Goal: Information Seeking & Learning: Learn about a topic

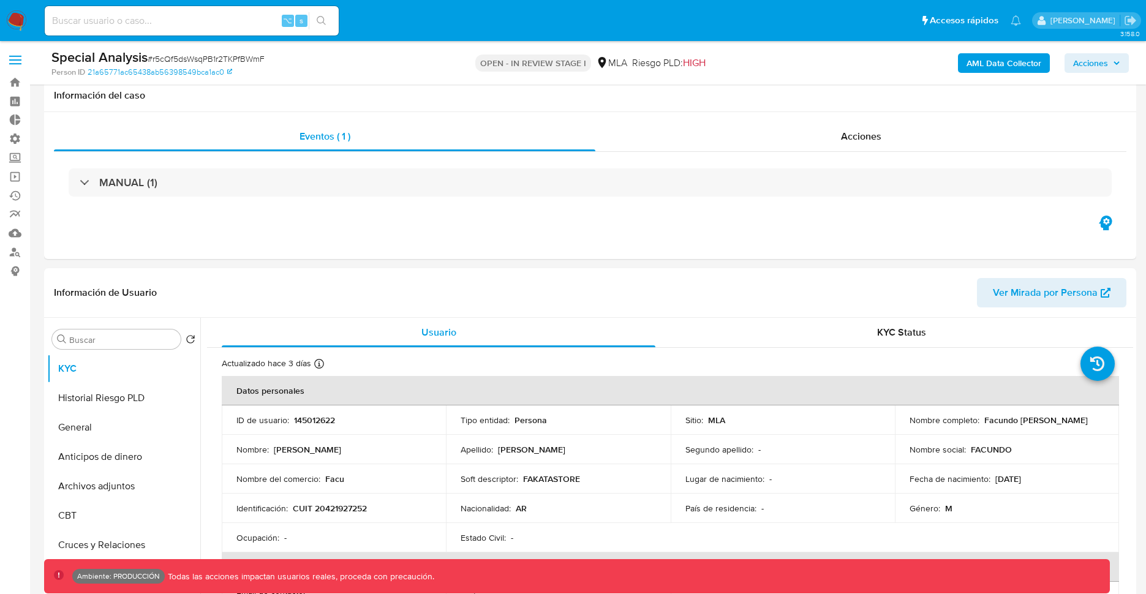
select select "10"
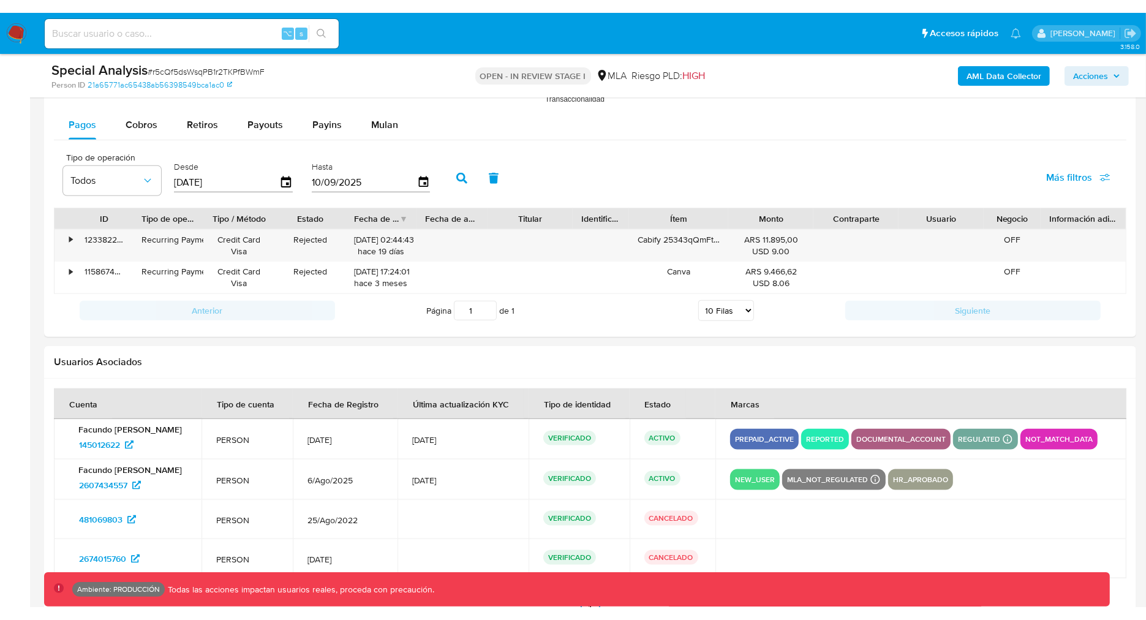
scroll to position [1283, 0]
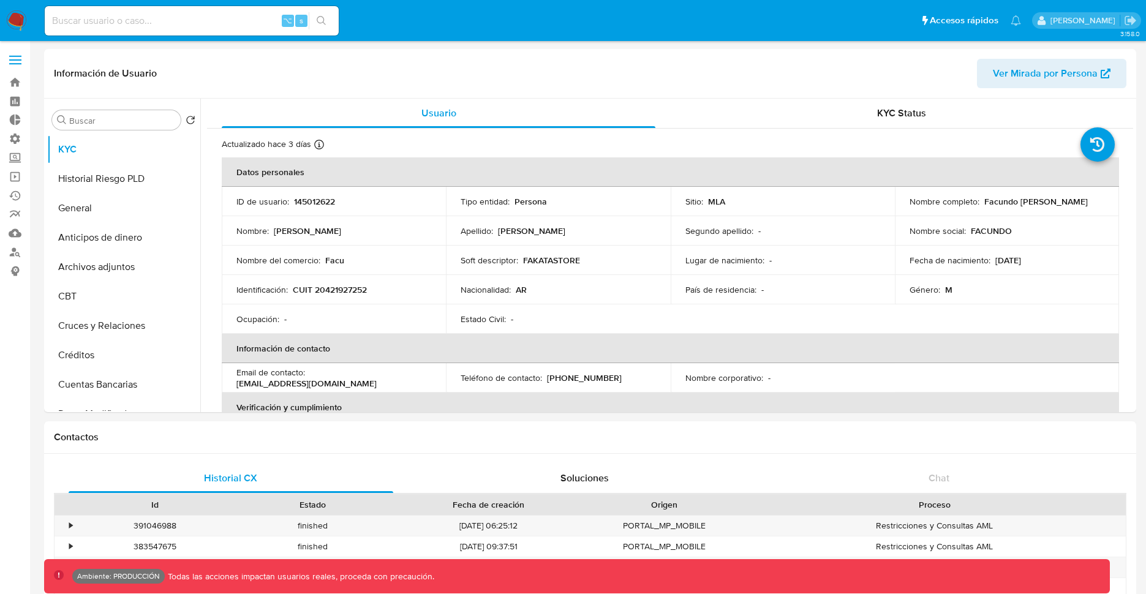
select select "10"
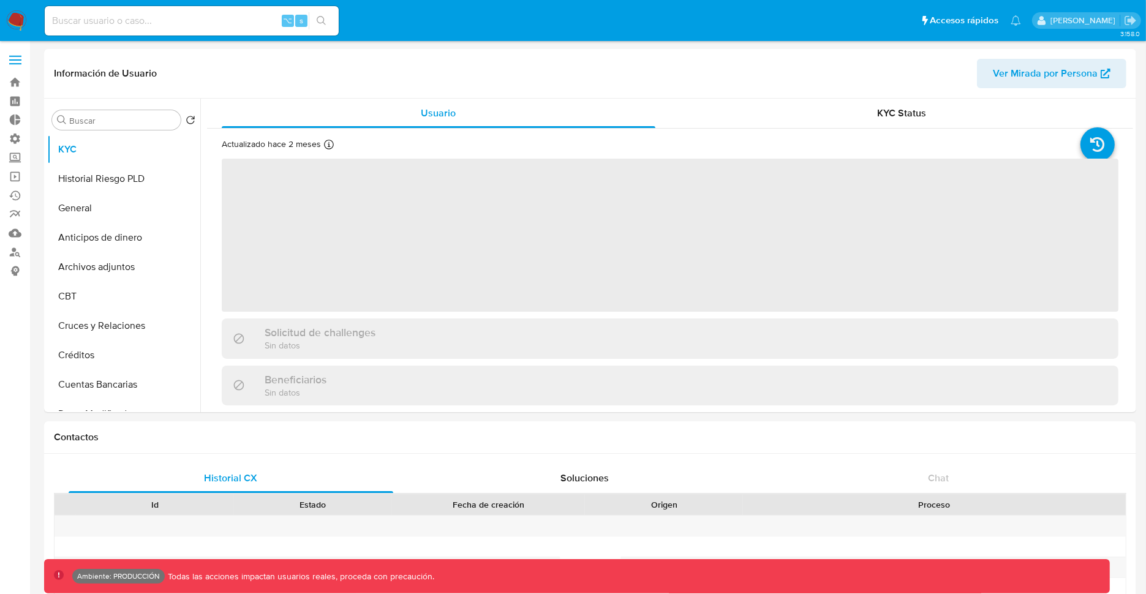
click at [213, 26] on input at bounding box center [192, 21] width 294 height 16
paste input "50xOKwaqWjXDNBDSJQWsi1TE"
type input "50xOKwaqWjXDNBDSJQWsi1TE"
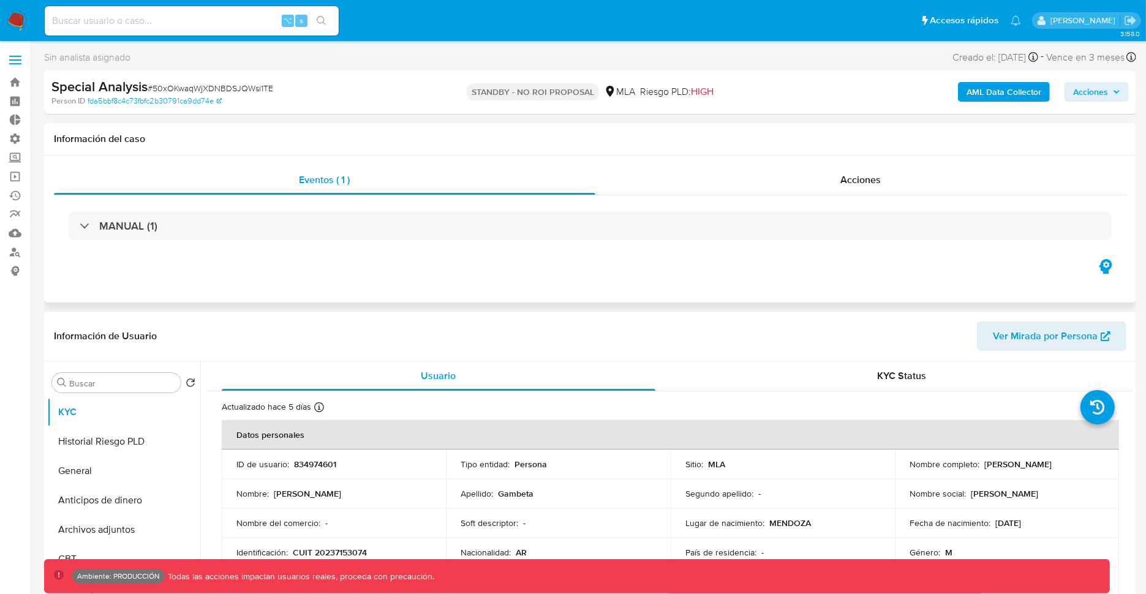
select select "10"
click at [1102, 268] on icon "button" at bounding box center [1104, 266] width 13 height 15
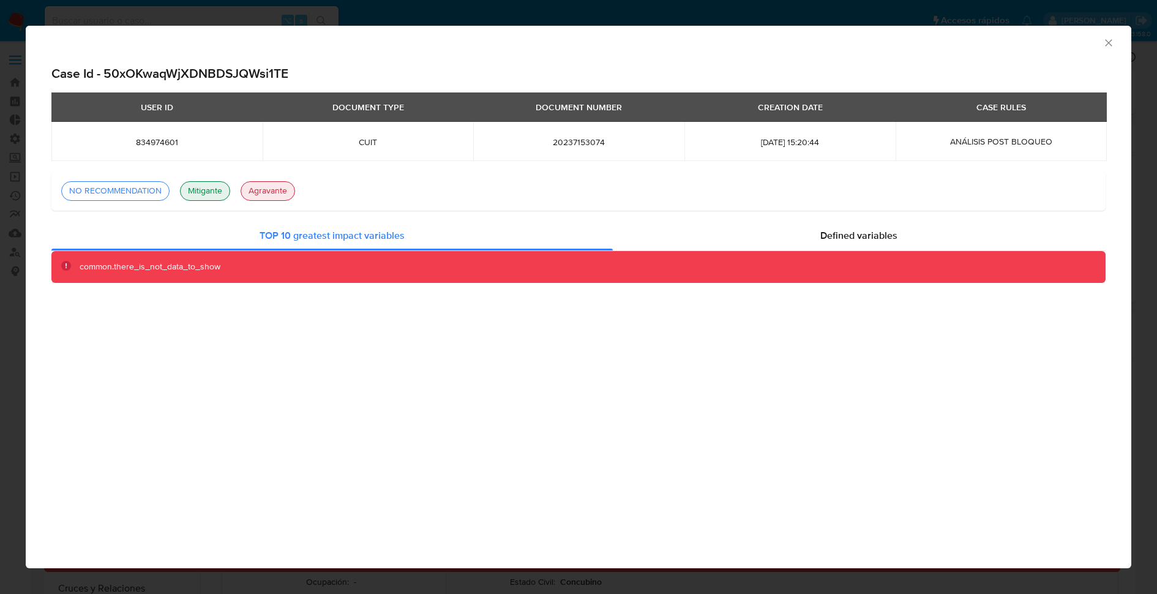
click at [462, 331] on div "Consolidado Case Id - 50xOKwaqWjXDNBDSJQWsi1TE USER ID DOCUMENT TYPE DOCUMENT N…" at bounding box center [579, 297] width 1106 height 542
click at [823, 234] on span "Defined variables" at bounding box center [858, 235] width 77 height 14
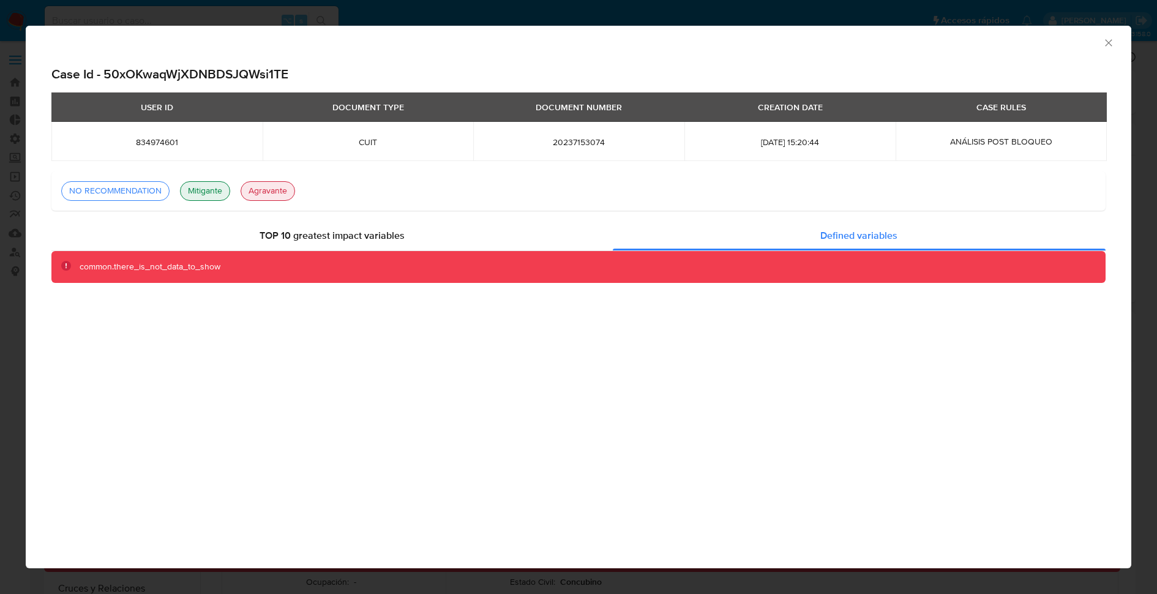
click at [688, 400] on div "Consolidado Case Id - 50xOKwaqWjXDNBDSJQWsi1TE USER ID DOCUMENT TYPE DOCUMENT N…" at bounding box center [579, 297] width 1106 height 542
click at [1107, 40] on icon "Cerrar ventana" at bounding box center [1109, 43] width 12 height 12
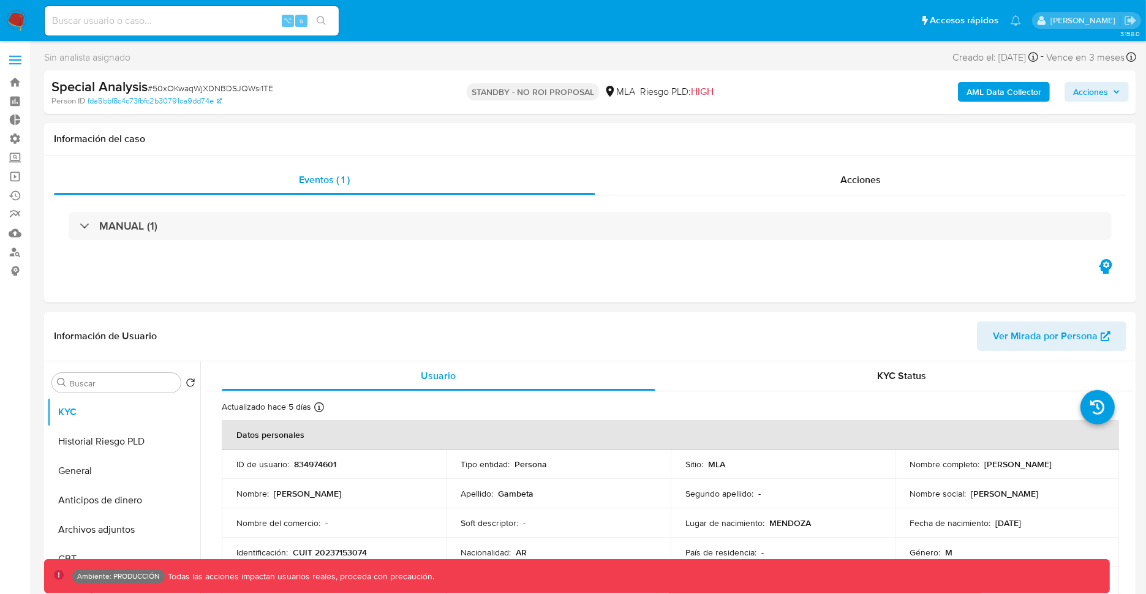
click at [1002, 94] on b "AML Data Collector" at bounding box center [1003, 92] width 75 height 20
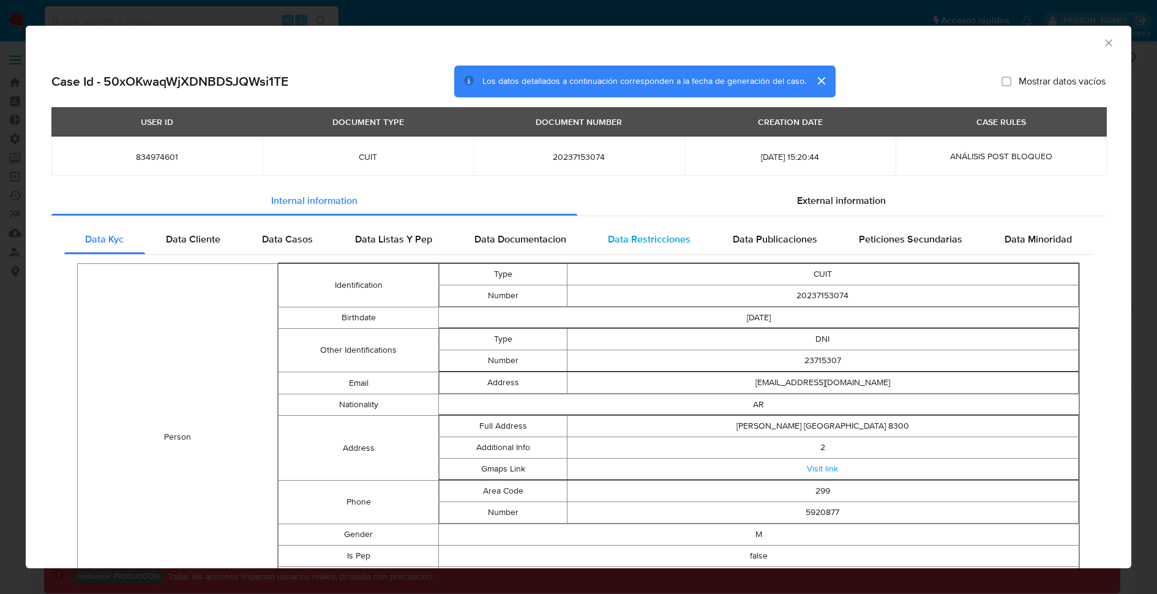
click at [623, 236] on span "Data Restricciones" at bounding box center [649, 239] width 83 height 14
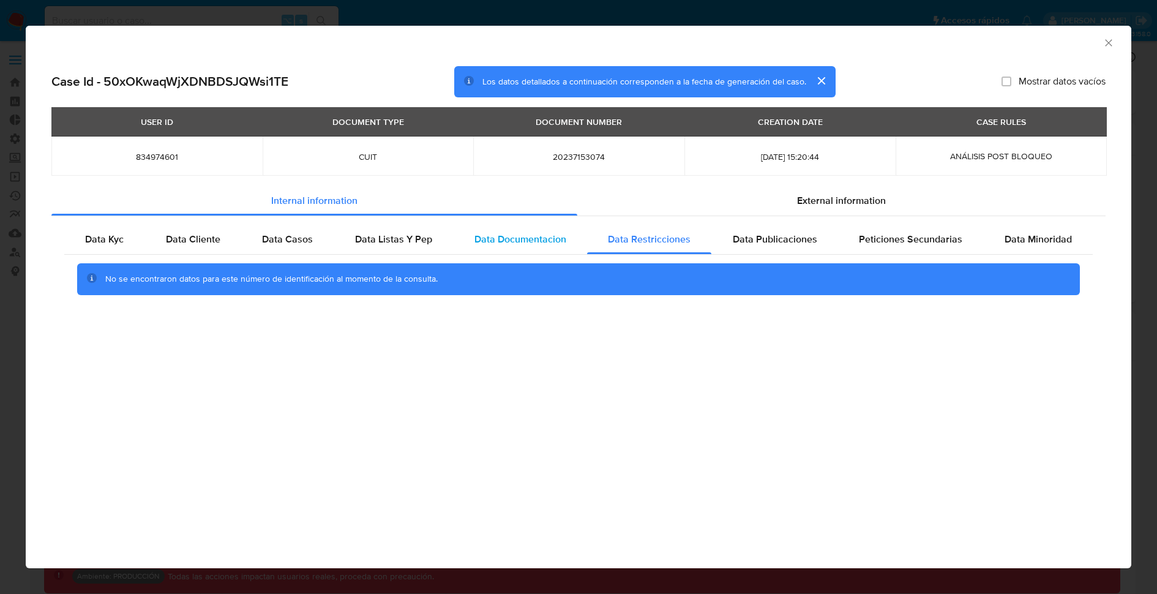
click at [512, 236] on span "Data Documentacion" at bounding box center [520, 239] width 92 height 14
click at [417, 237] on span "Data Listas Y Pep" at bounding box center [393, 239] width 77 height 14
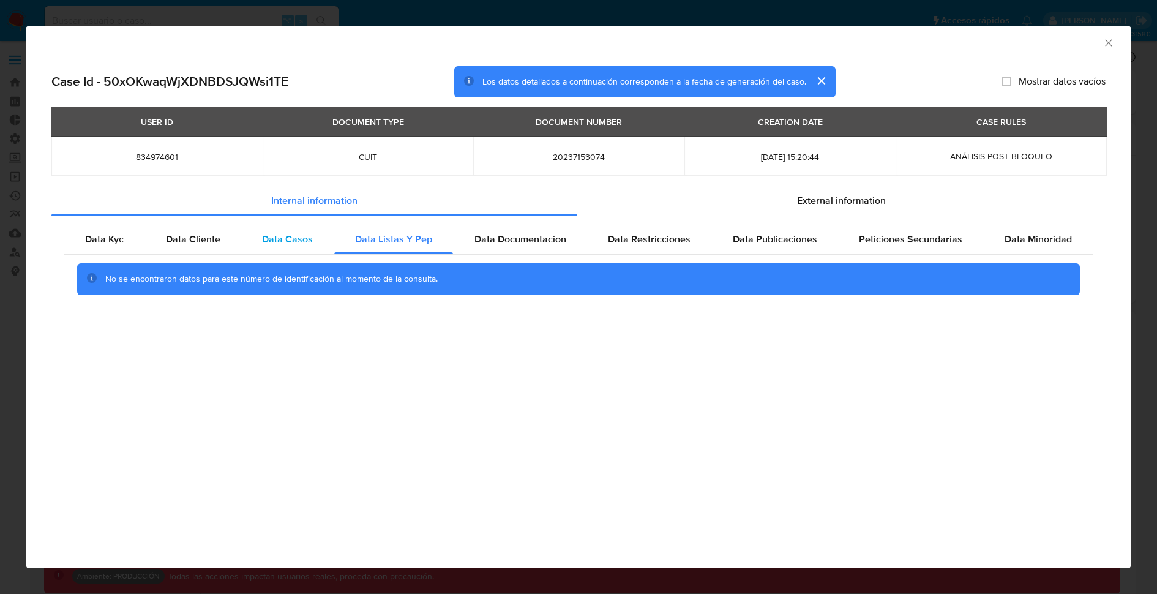
click at [299, 238] on span "Data Casos" at bounding box center [287, 239] width 51 height 14
click at [192, 241] on span "Data Cliente" at bounding box center [193, 239] width 54 height 14
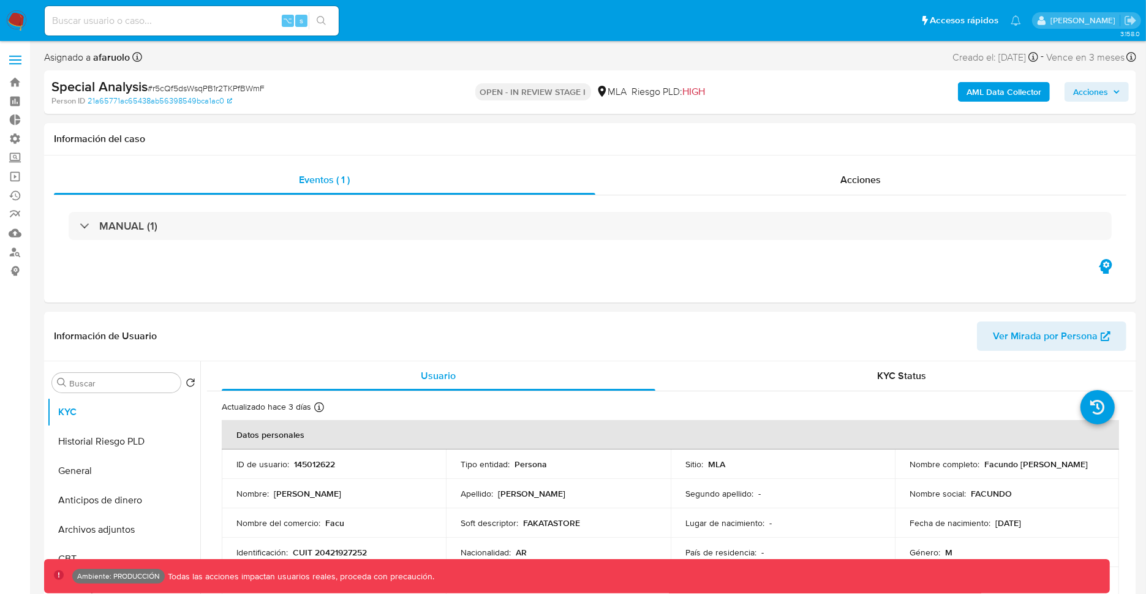
click at [972, 96] on b "AML Data Collector" at bounding box center [1003, 92] width 75 height 20
select select "10"
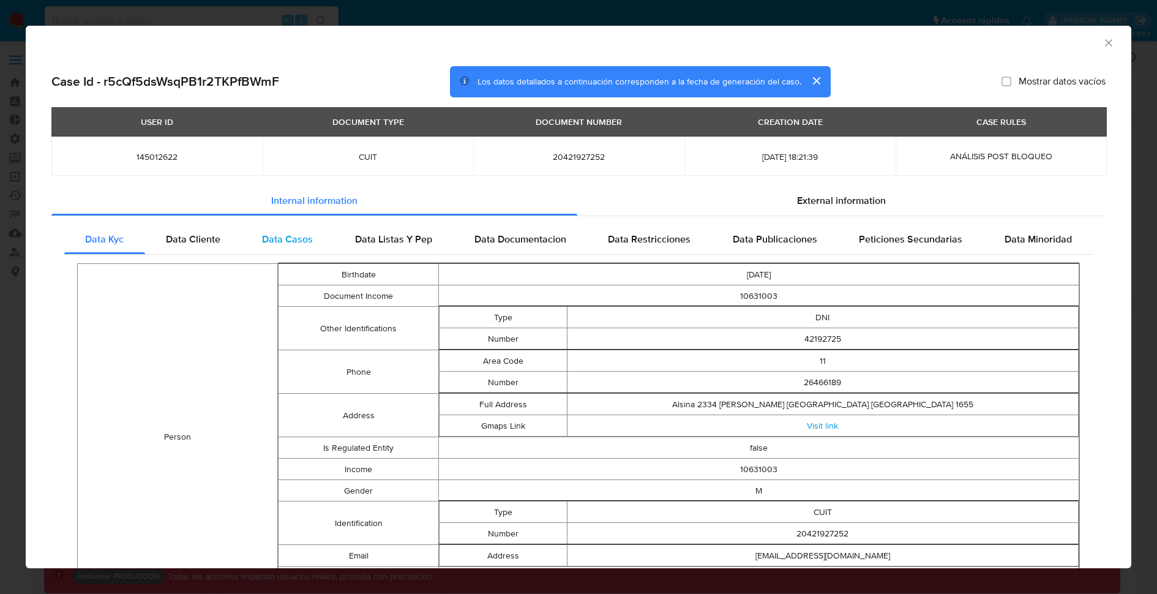
click at [272, 238] on span "Data Casos" at bounding box center [287, 239] width 51 height 14
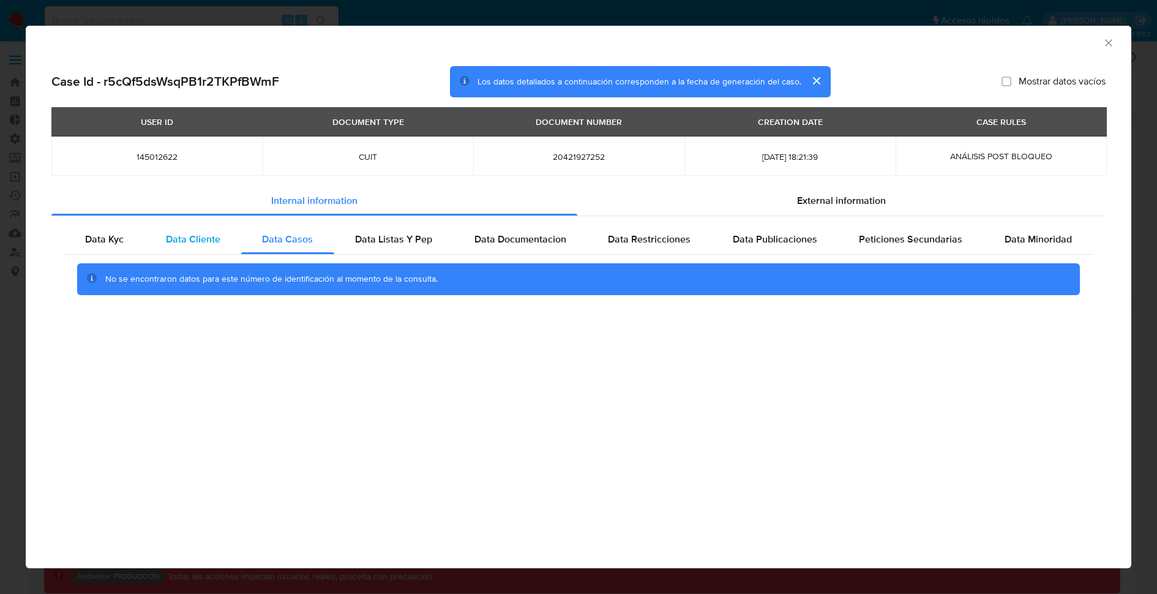
click at [219, 244] on span "Data Cliente" at bounding box center [193, 239] width 54 height 14
click at [294, 246] on span "Data Casos" at bounding box center [287, 239] width 51 height 14
click at [440, 336] on div "Case Id - r5cQf5dsWsqPB1r2TKPfBWmF Los datos detallados a continuación correspo…" at bounding box center [579, 197] width 1106 height 282
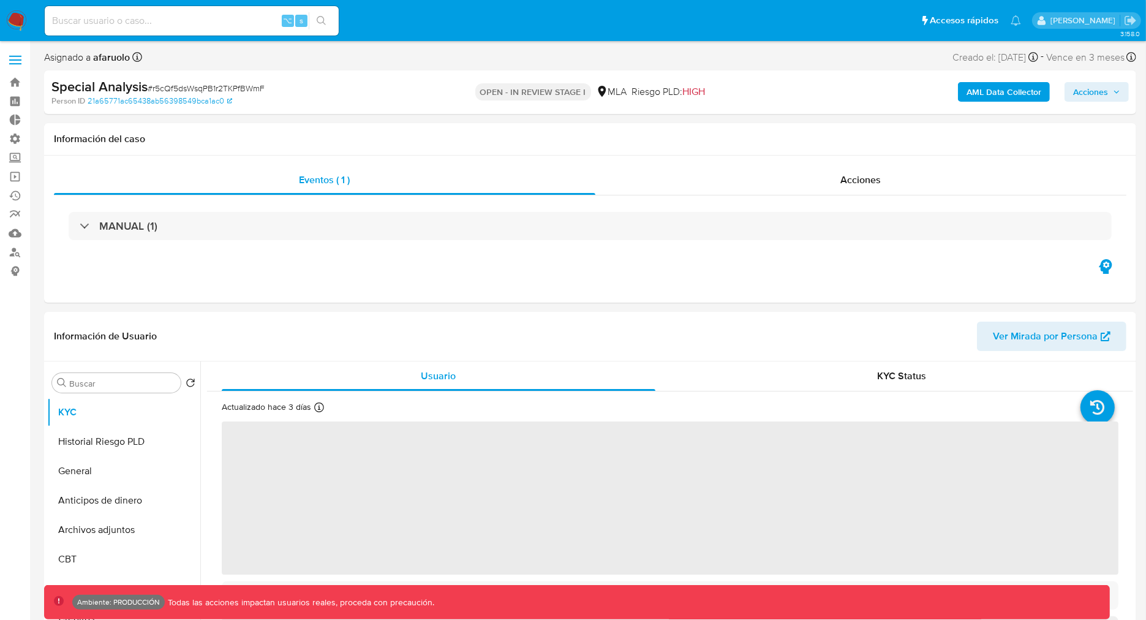
click at [999, 91] on b "AML Data Collector" at bounding box center [1003, 92] width 75 height 20
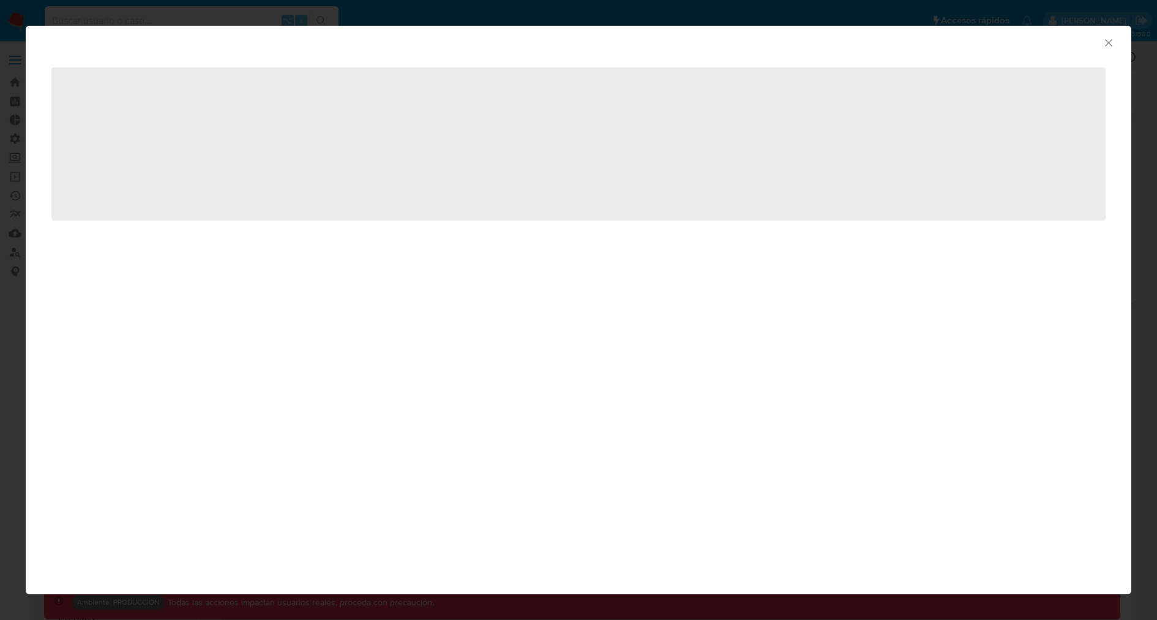
select select "10"
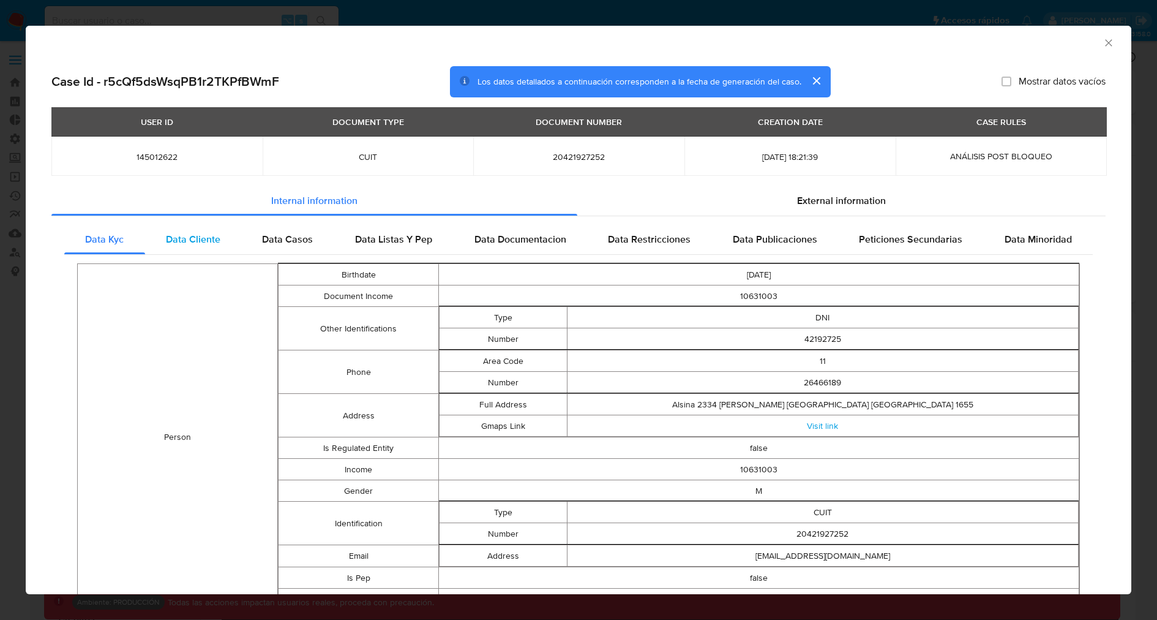
click at [209, 237] on span "Data Cliente" at bounding box center [193, 239] width 54 height 14
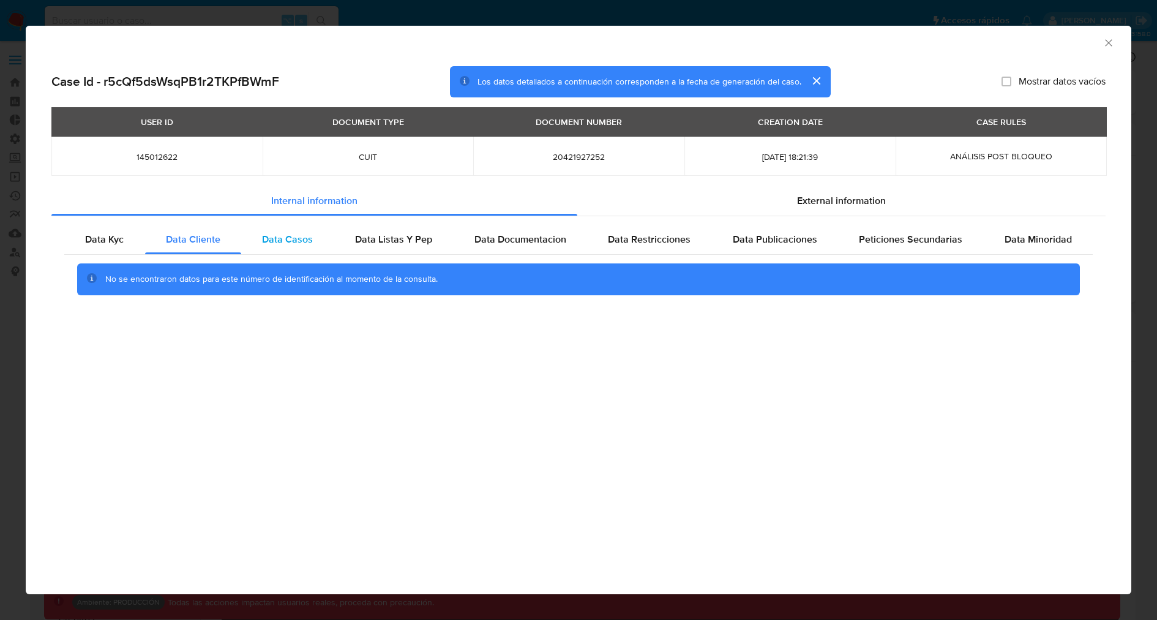
click at [285, 251] on div "Data Casos" at bounding box center [287, 239] width 93 height 29
click at [815, 77] on button "cerrar" at bounding box center [815, 80] width 29 height 29
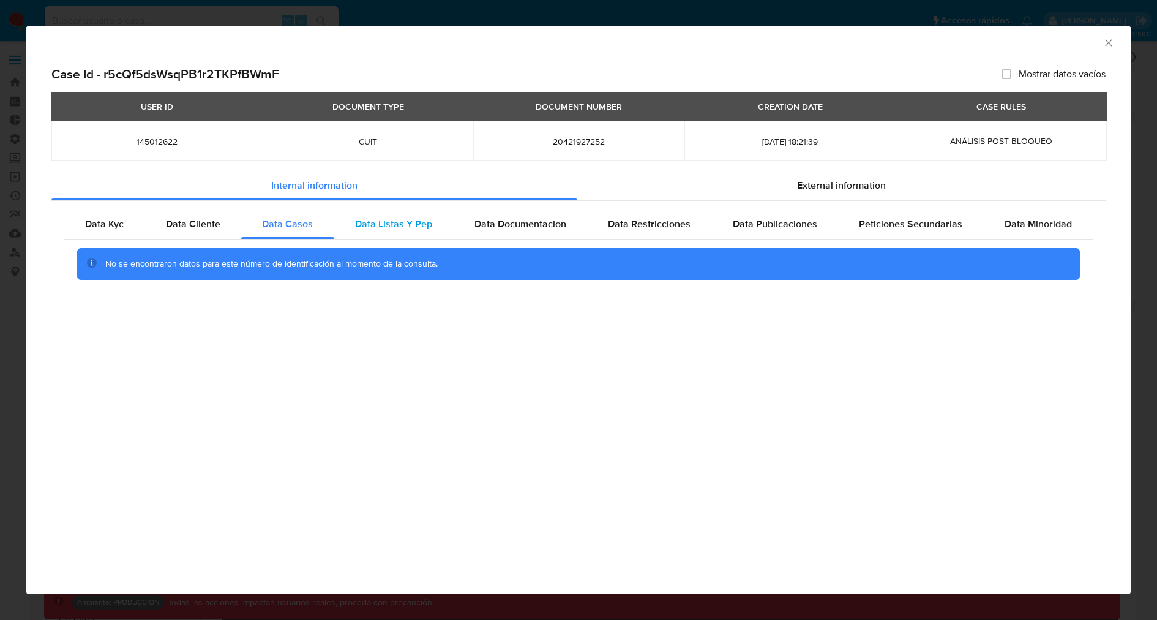
click at [453, 227] on div "Data Listas Y Pep" at bounding box center [393, 223] width 119 height 29
click at [529, 228] on span "Data Documentacion" at bounding box center [520, 224] width 92 height 14
click at [208, 226] on span "Data Cliente" at bounding box center [193, 224] width 54 height 14
click at [610, 228] on span "Data Restricciones" at bounding box center [649, 224] width 83 height 14
click at [777, 211] on div "Data Publicaciones" at bounding box center [774, 223] width 127 height 29
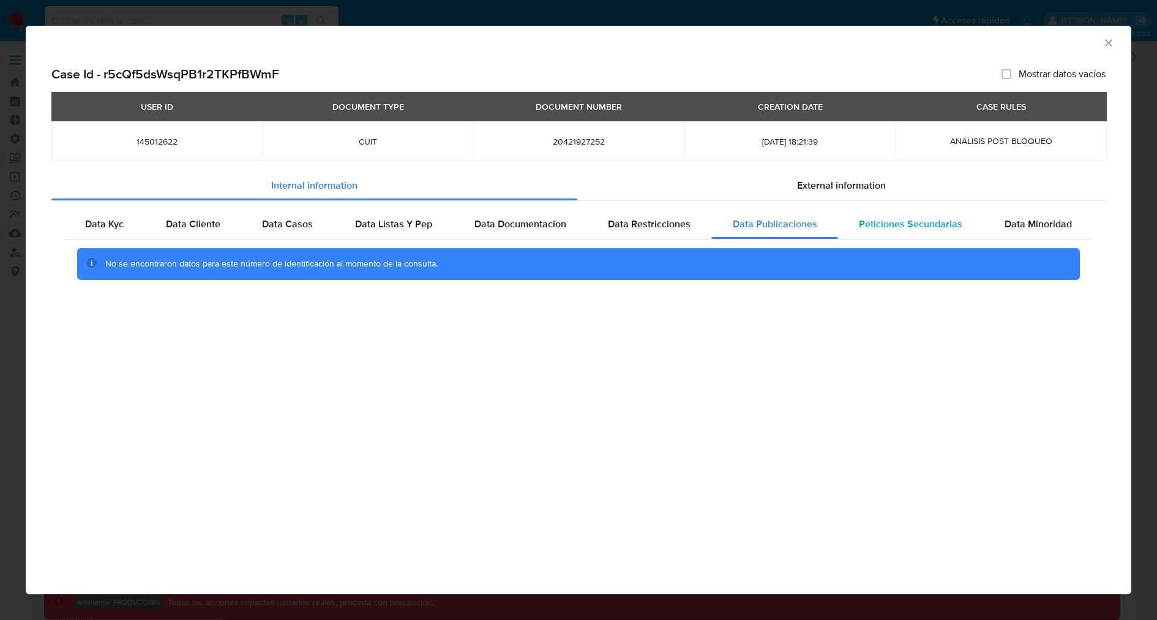
click at [904, 231] on div "Peticiones Secundarias" at bounding box center [911, 223] width 146 height 29
click at [1025, 228] on span "Data Minoridad" at bounding box center [1038, 224] width 67 height 14
click at [202, 225] on span "Data Cliente" at bounding box center [193, 224] width 54 height 14
click at [111, 225] on span "Data Kyc" at bounding box center [104, 224] width 39 height 14
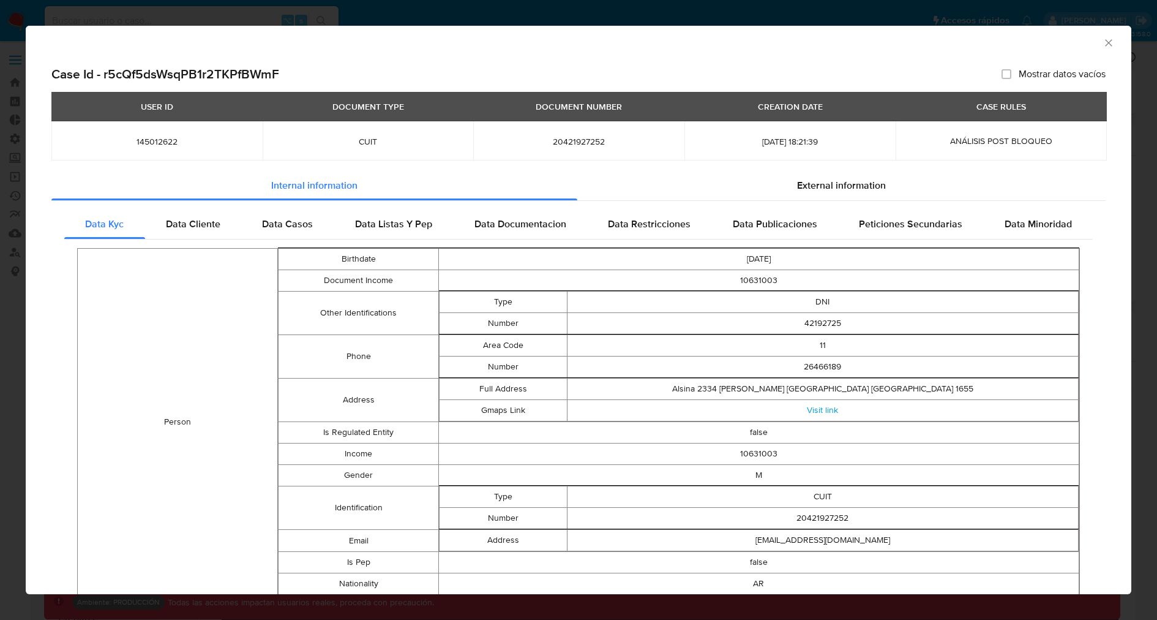
click at [1103, 39] on icon "Cerrar ventana" at bounding box center [1109, 43] width 12 height 12
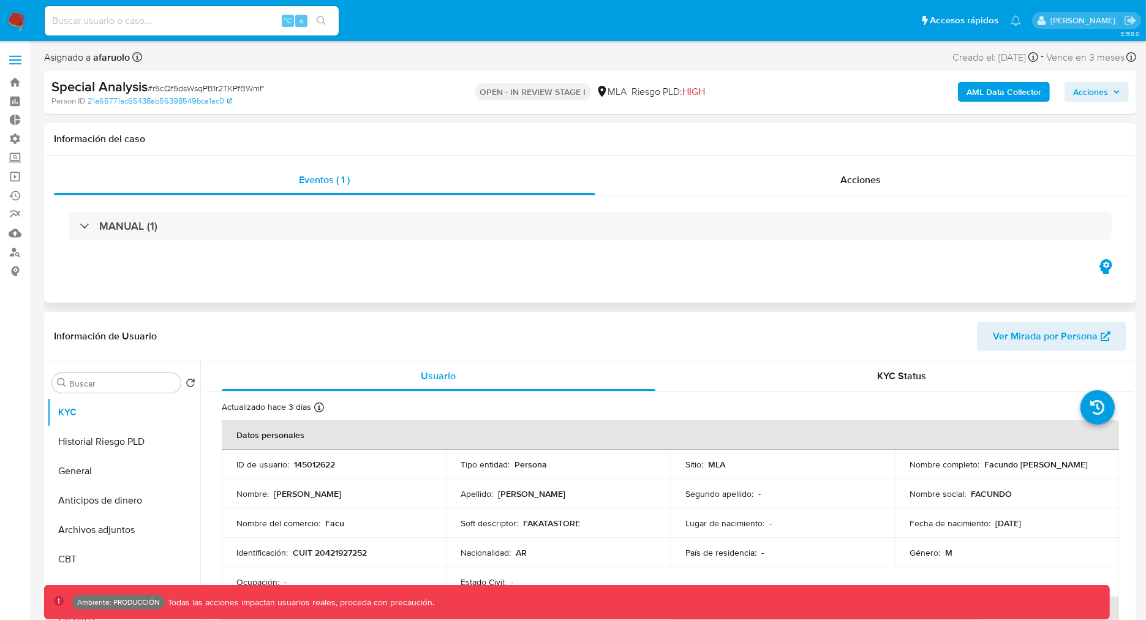
select select "10"
click at [975, 93] on b "AML Data Collector" at bounding box center [1003, 92] width 75 height 20
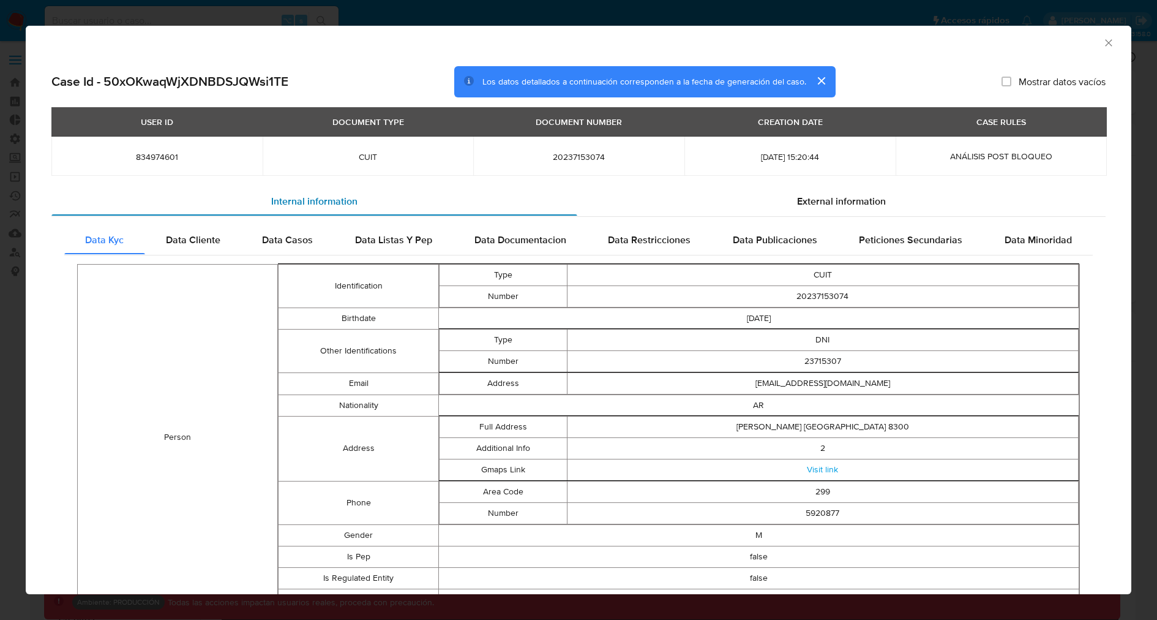
click at [353, 206] on span "Internal information" at bounding box center [314, 200] width 86 height 14
click at [297, 238] on span "Data Casos" at bounding box center [287, 239] width 51 height 14
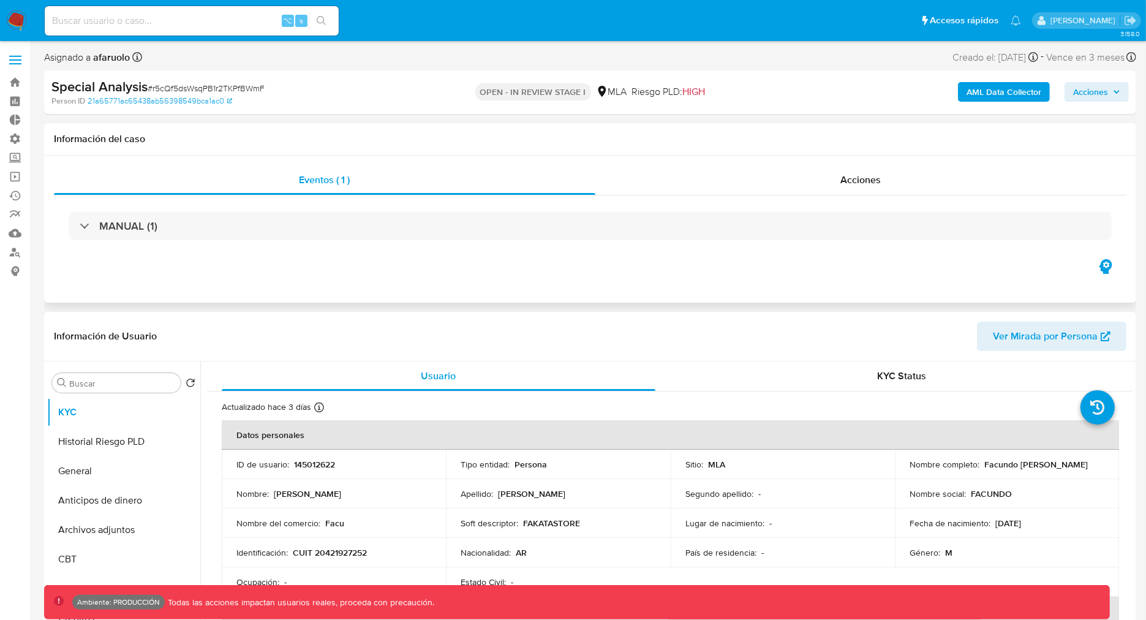
select select "10"
click at [757, 176] on div "Acciones" at bounding box center [860, 179] width 531 height 29
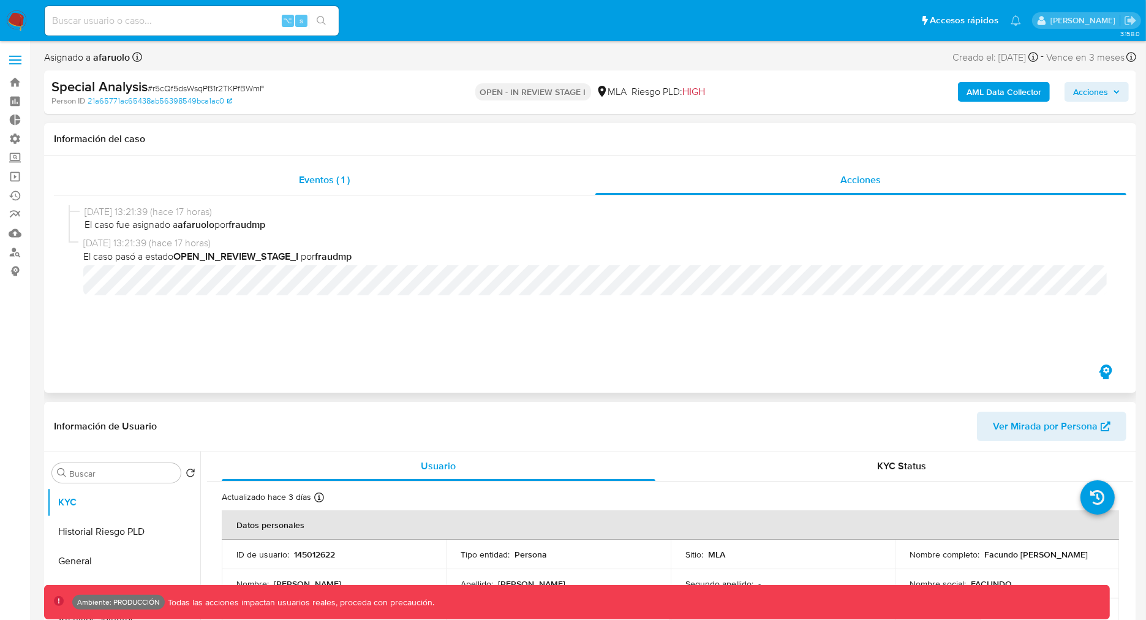
click at [433, 175] on div "Eventos ( 1 )" at bounding box center [324, 179] width 541 height 29
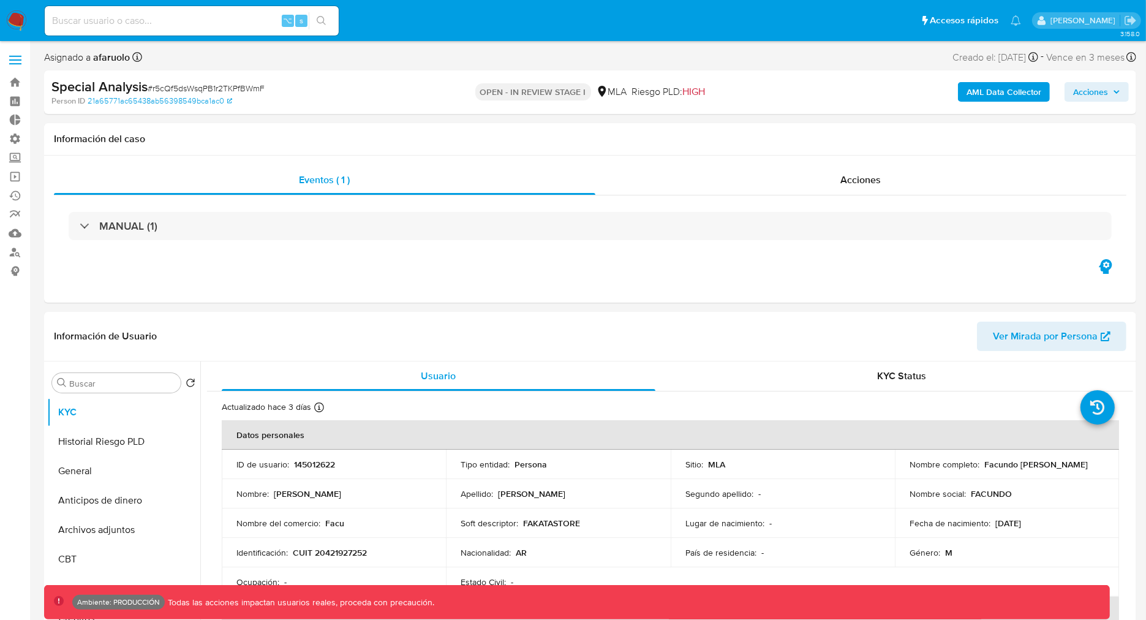
click at [983, 98] on b "AML Data Collector" at bounding box center [1003, 92] width 75 height 20
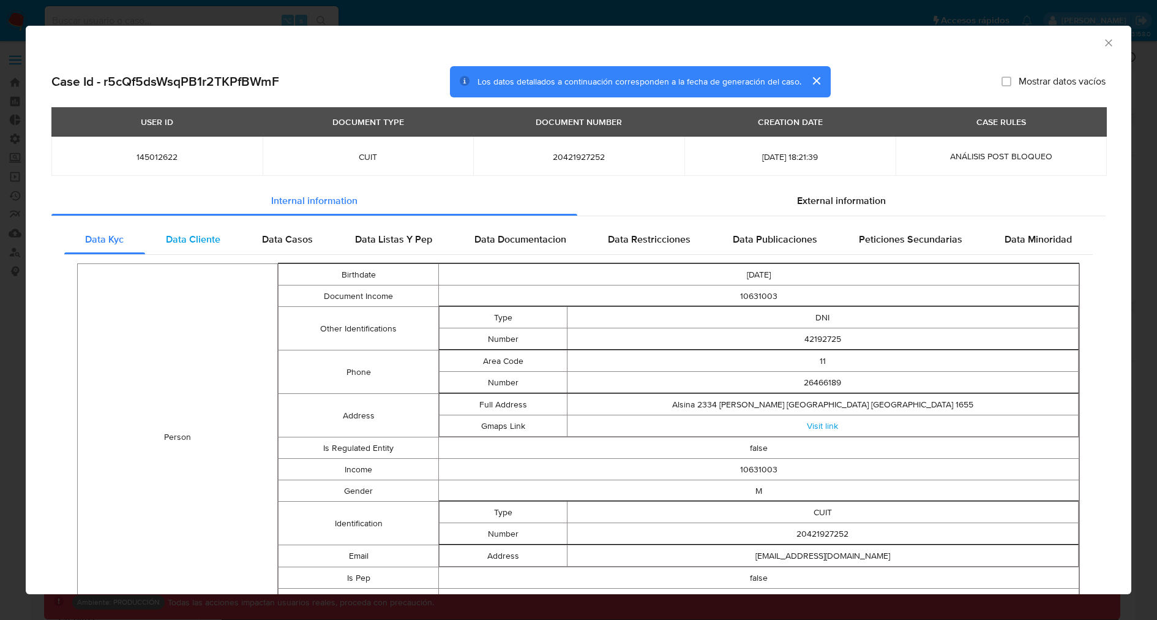
click at [214, 237] on span "Data Cliente" at bounding box center [193, 239] width 54 height 14
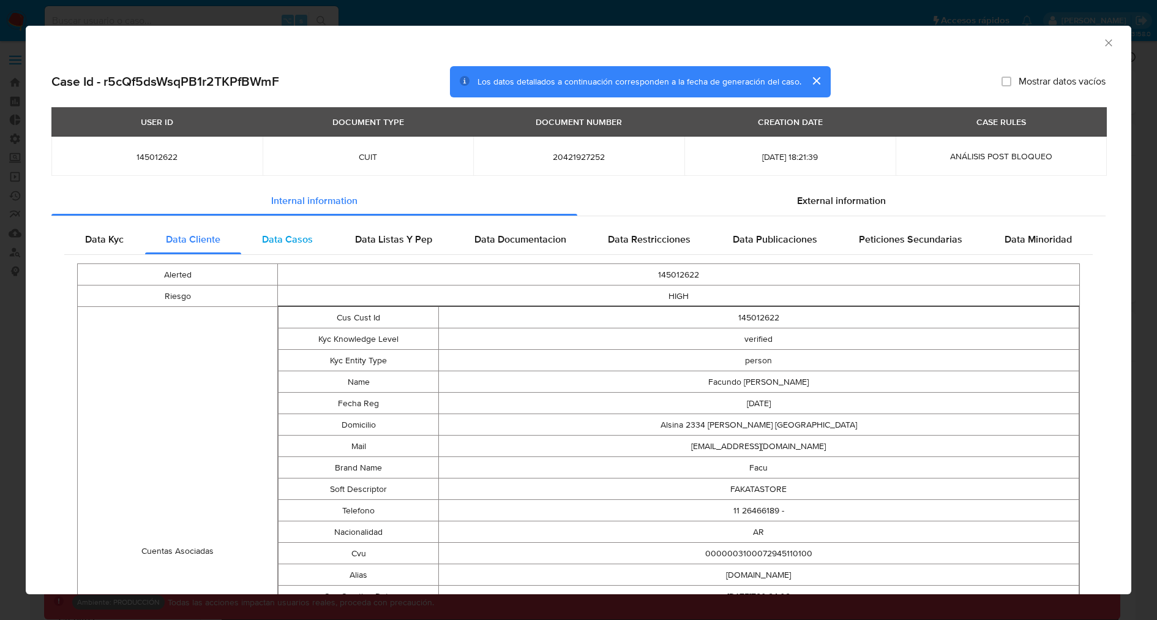
click at [302, 236] on span "Data Casos" at bounding box center [287, 239] width 51 height 14
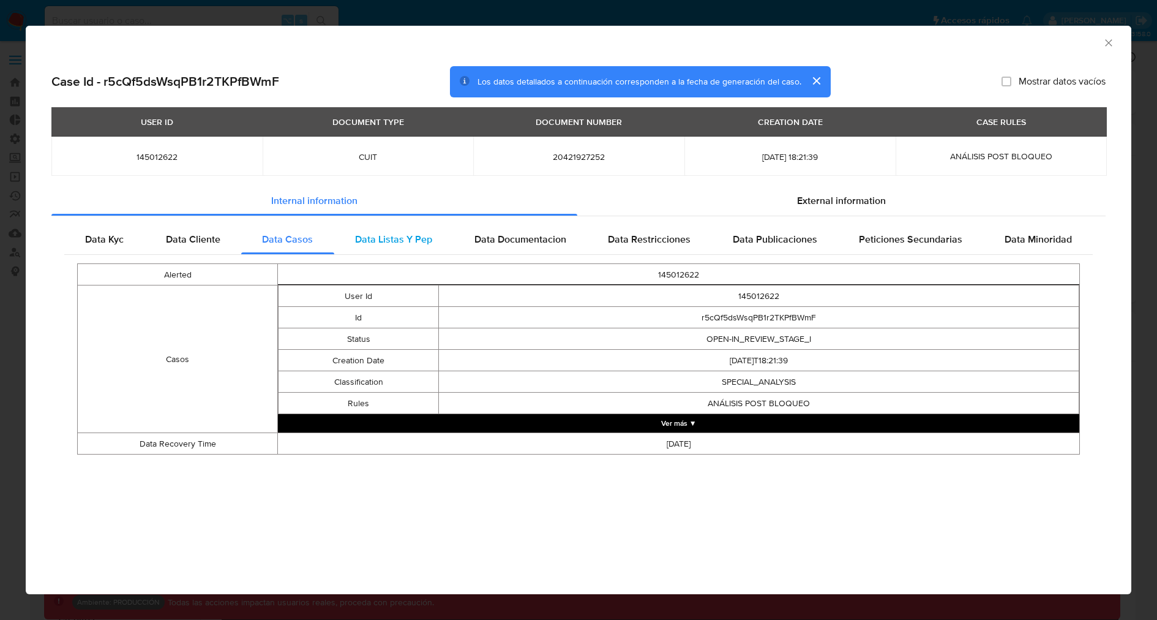
click at [396, 242] on span "Data Listas Y Pep" at bounding box center [393, 239] width 77 height 14
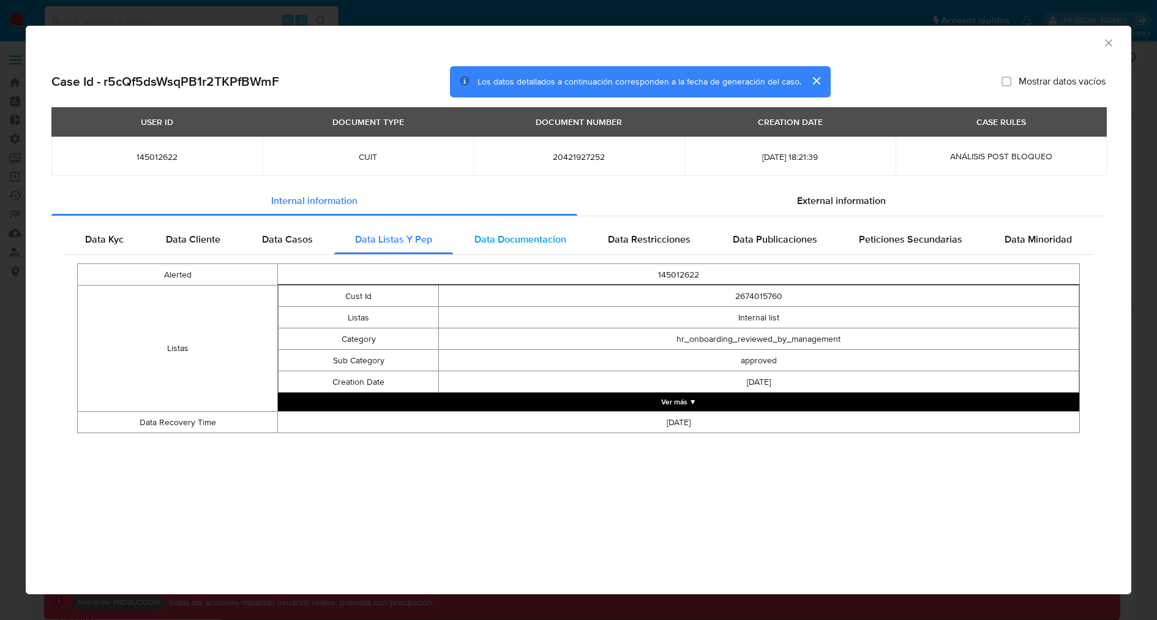
click at [501, 241] on span "Data Documentacion" at bounding box center [520, 239] width 92 height 14
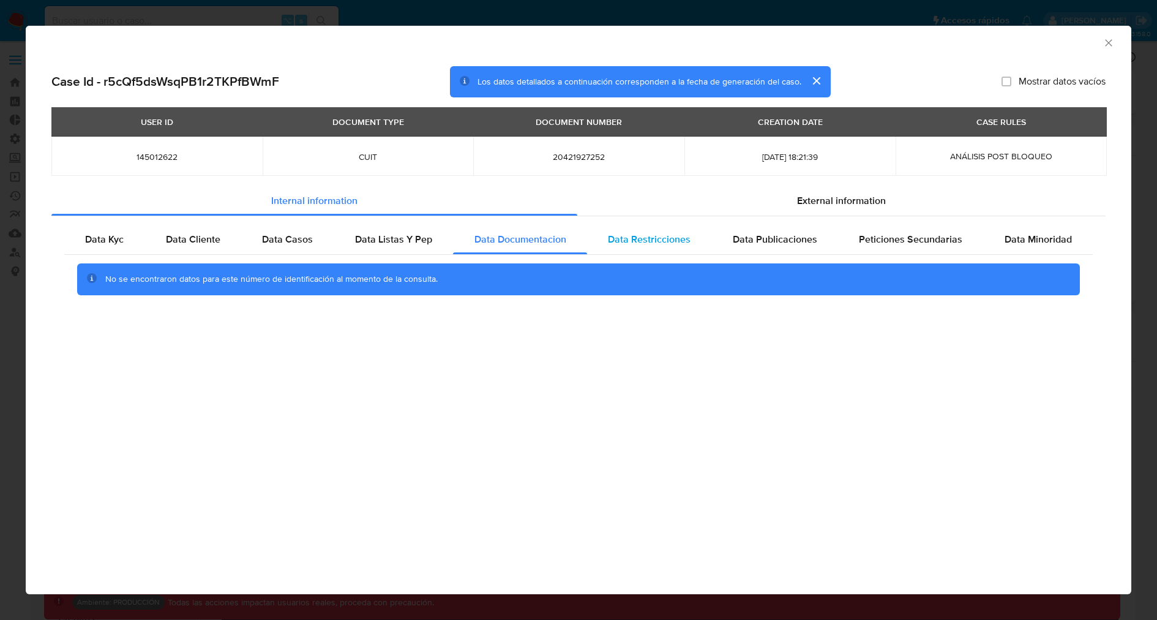
click at [662, 241] on span "Data Restricciones" at bounding box center [649, 239] width 83 height 14
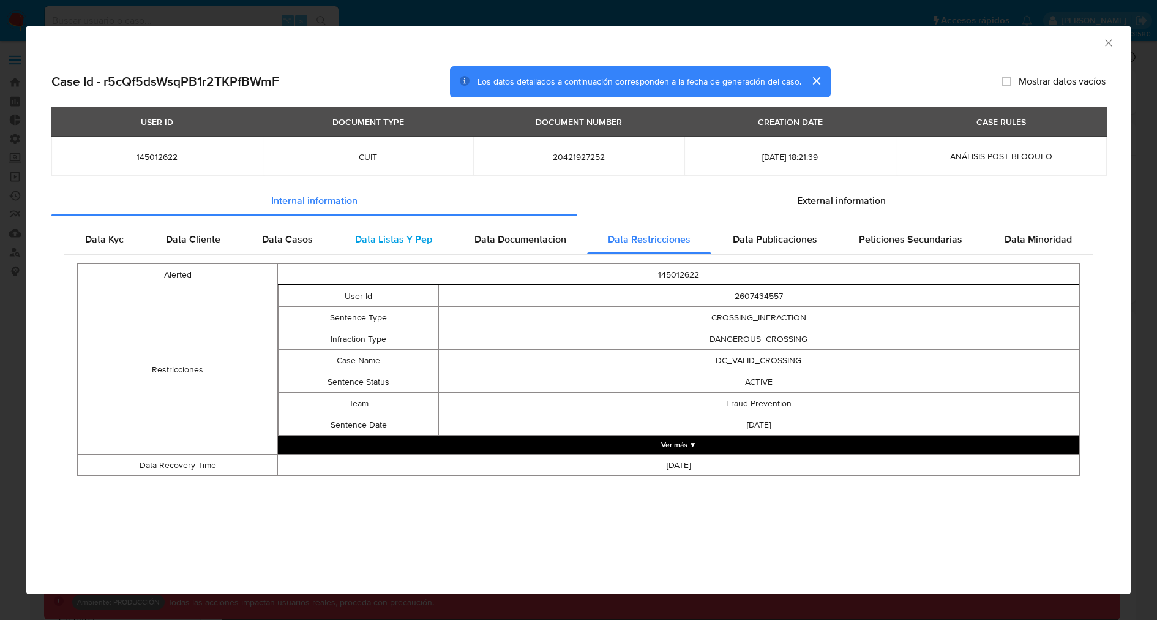
click at [399, 239] on span "Data Listas Y Pep" at bounding box center [393, 239] width 77 height 14
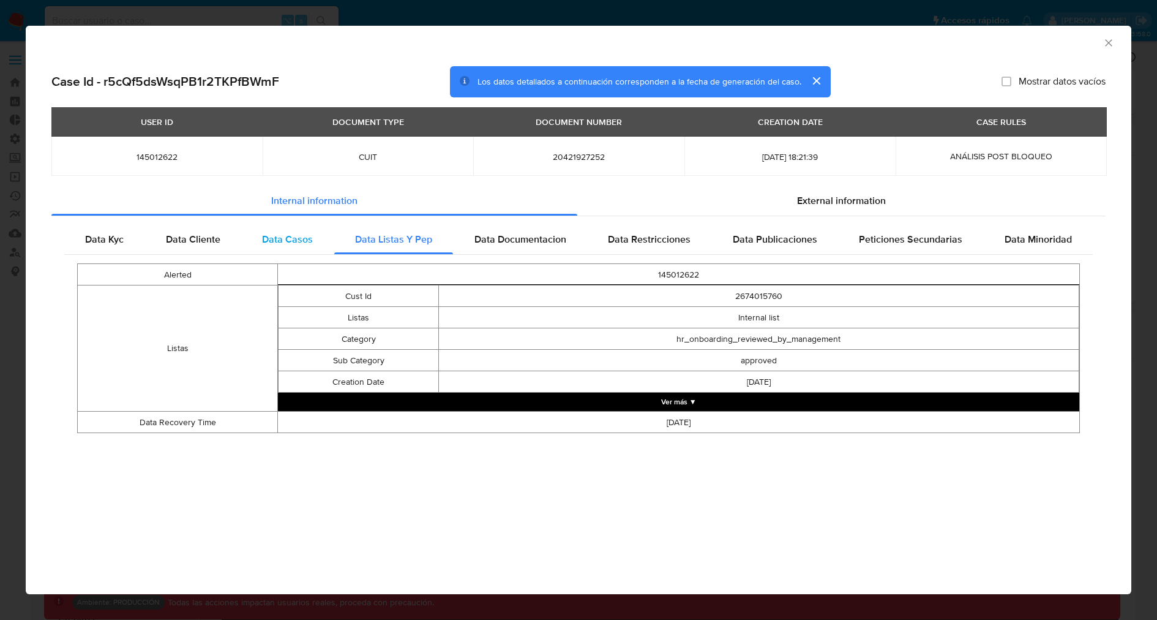
click at [289, 240] on span "Data Casos" at bounding box center [287, 239] width 51 height 14
